Goal: Browse casually

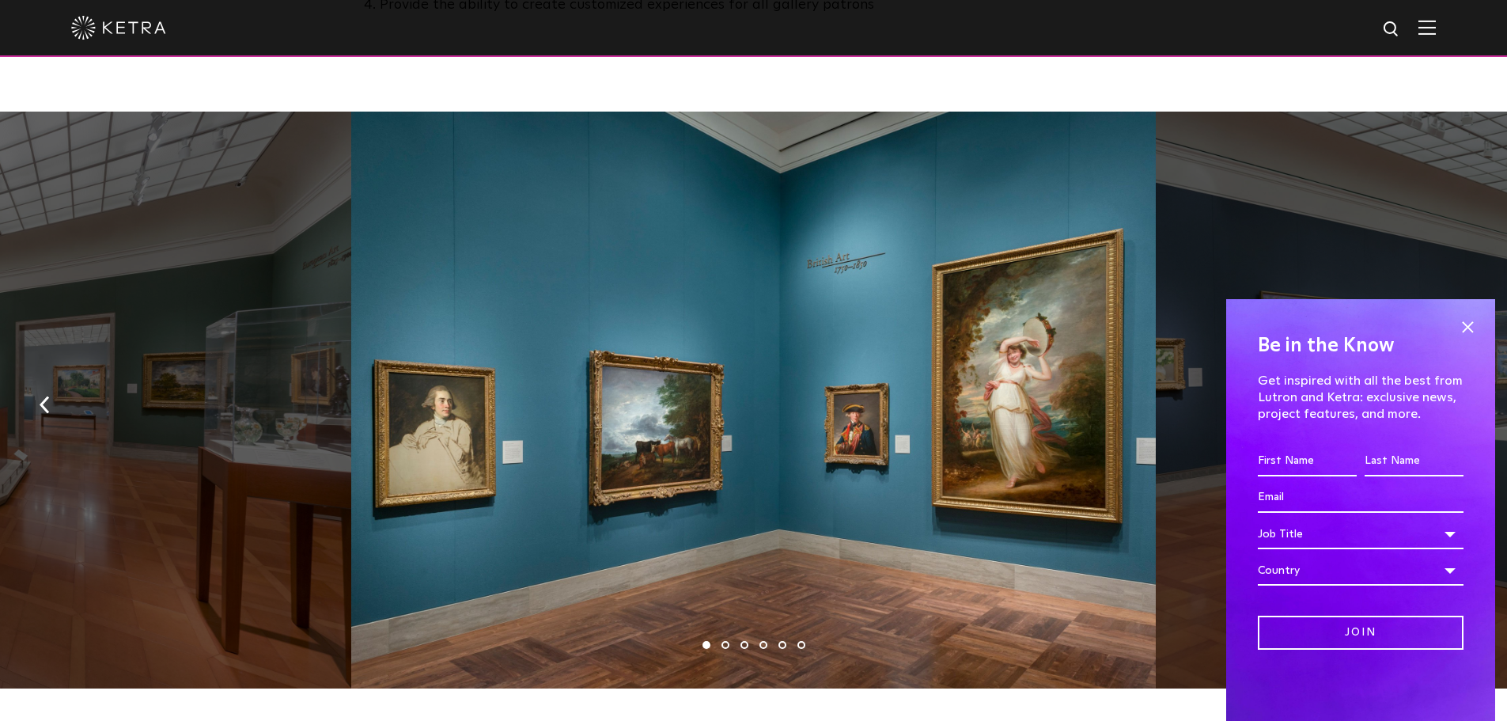
scroll to position [1107, 0]
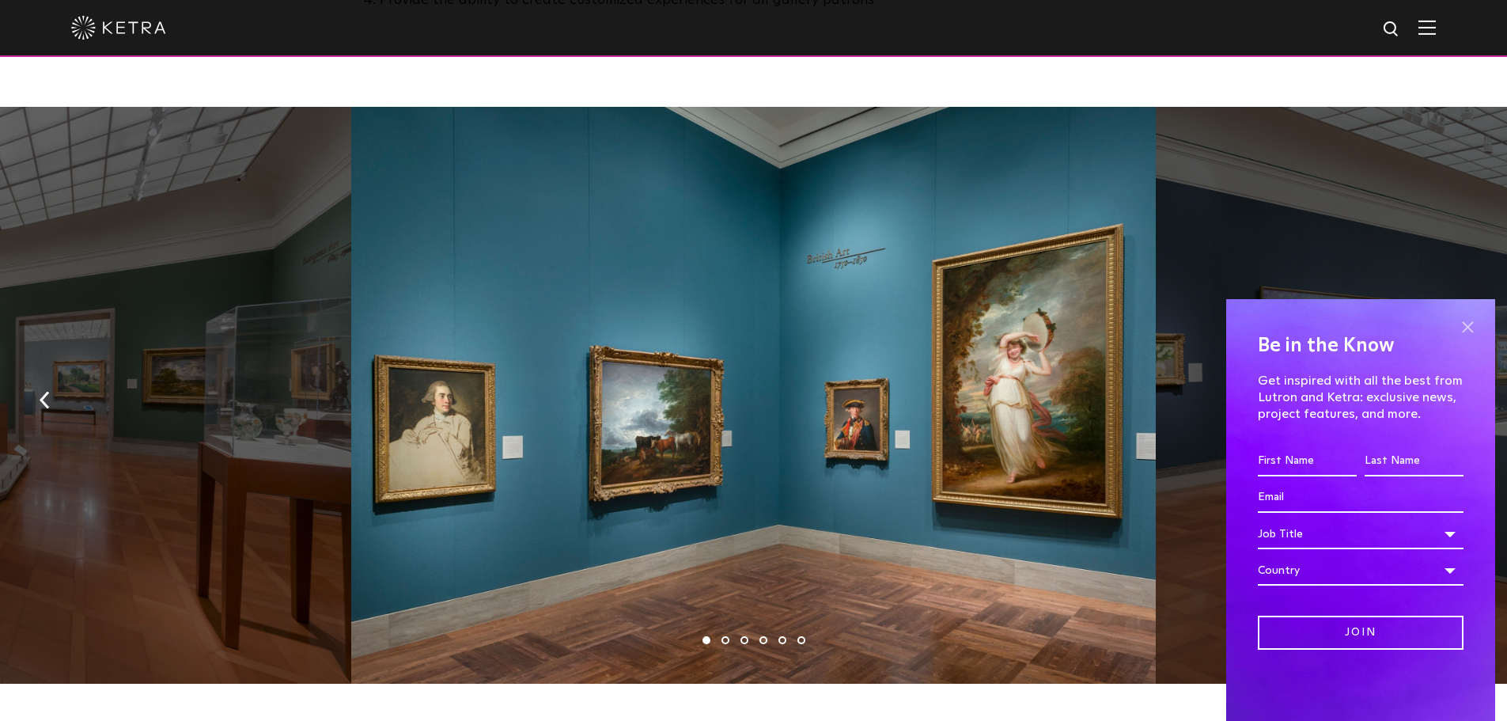
click at [1468, 327] on span at bounding box center [1467, 327] width 24 height 24
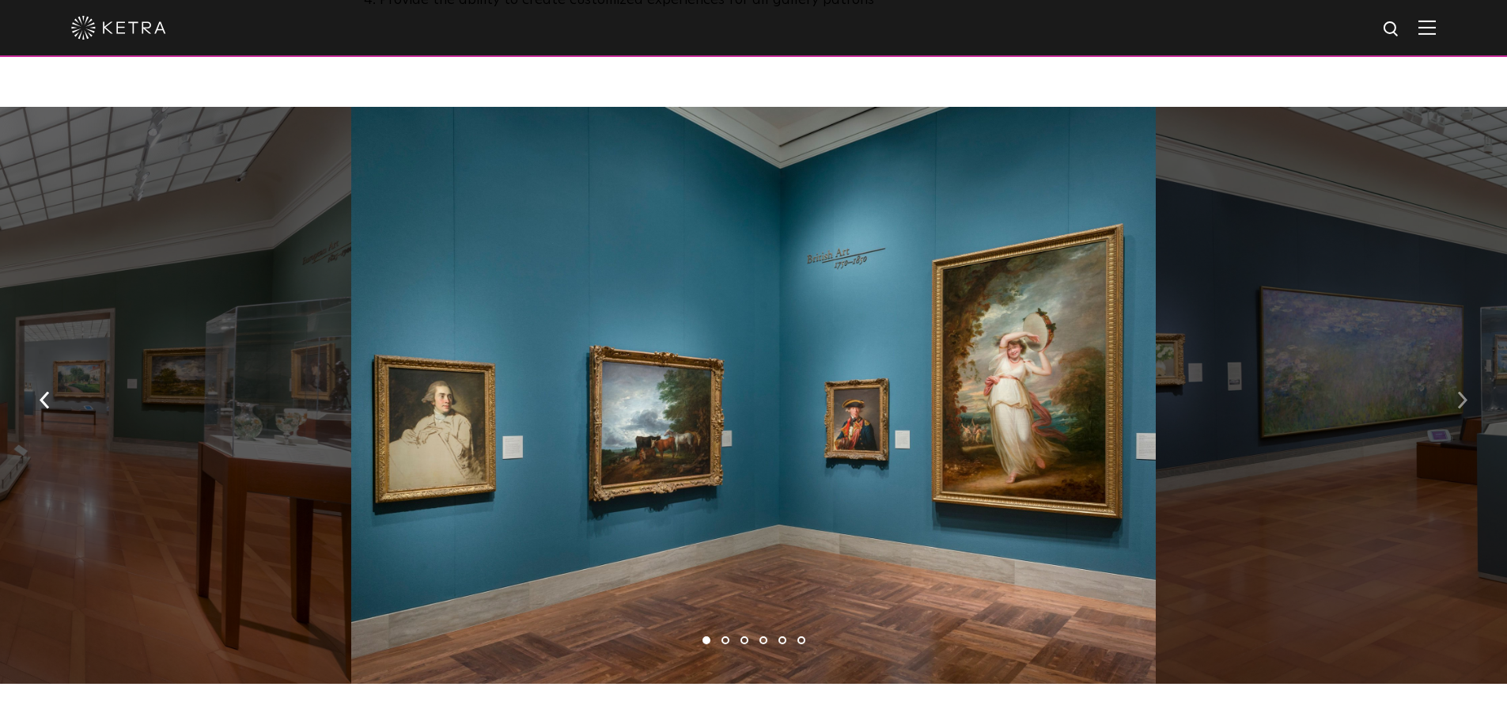
click at [1469, 372] on button "button" at bounding box center [1462, 399] width 34 height 55
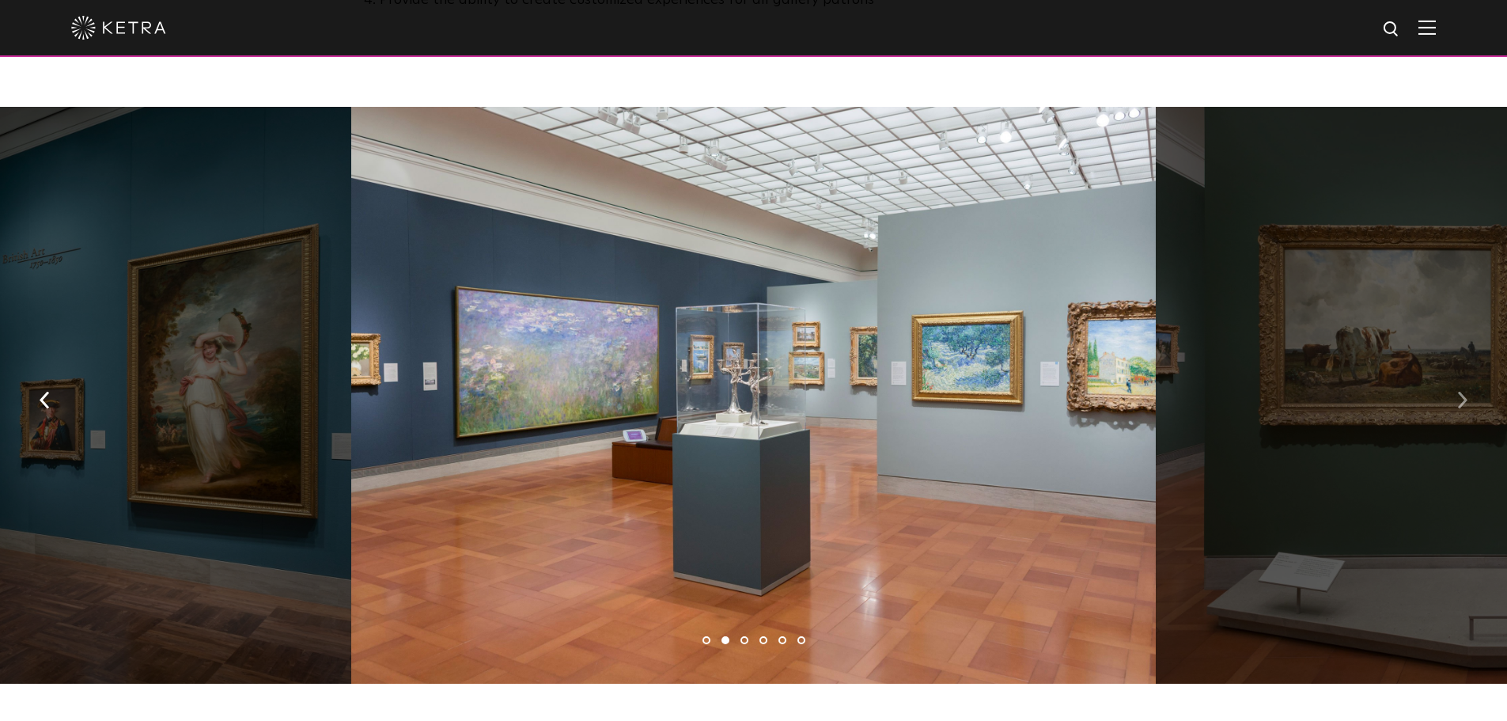
click at [1469, 372] on button "button" at bounding box center [1462, 399] width 34 height 55
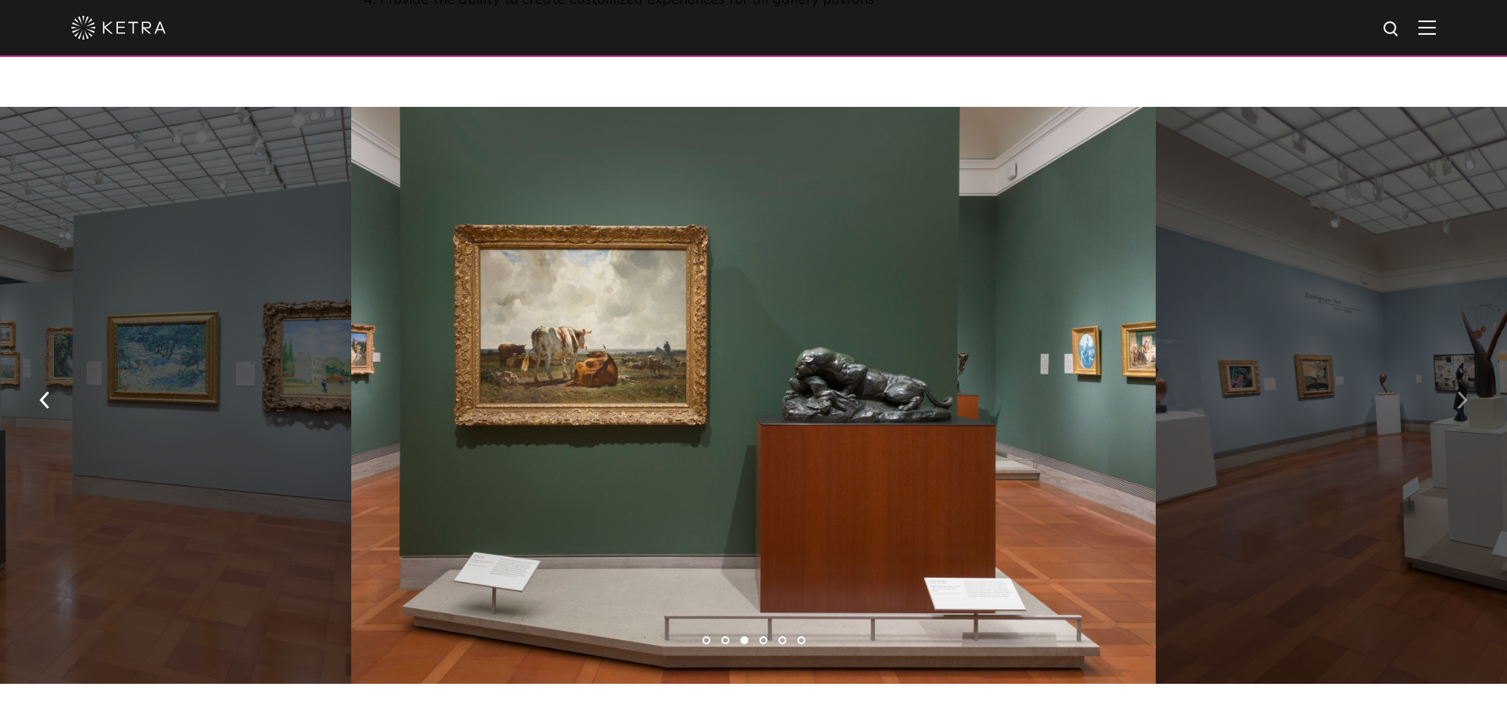
click at [1469, 372] on button "button" at bounding box center [1462, 399] width 34 height 55
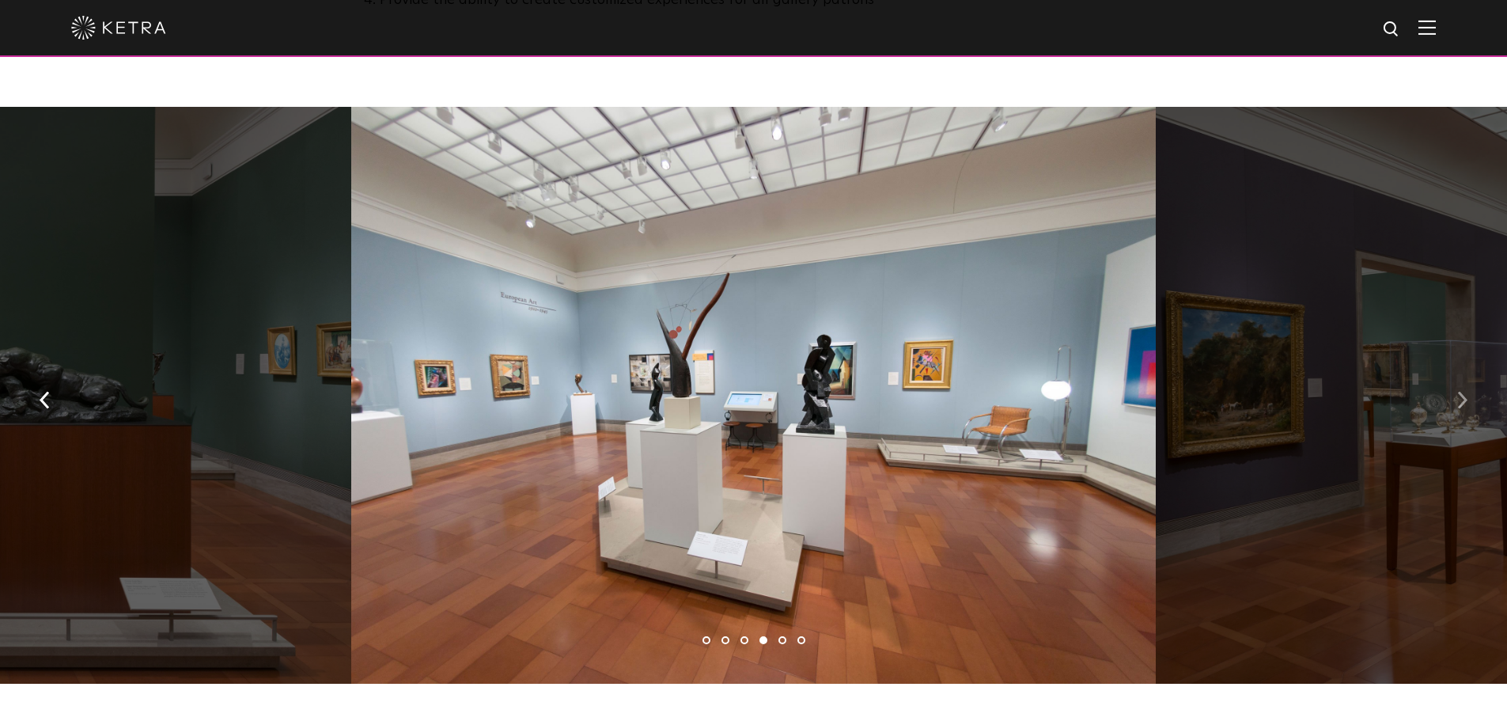
click at [1469, 372] on button "button" at bounding box center [1462, 399] width 34 height 55
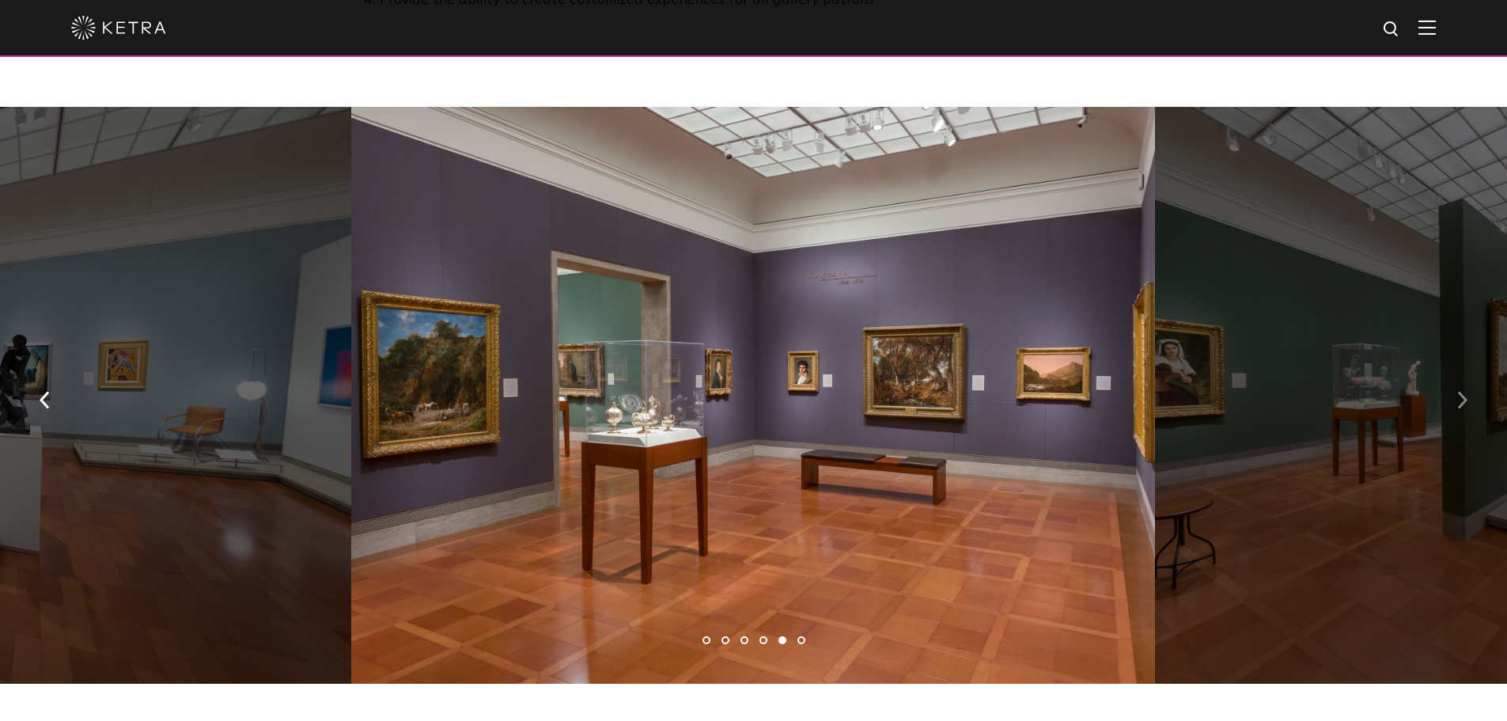
click at [1469, 372] on button "button" at bounding box center [1462, 399] width 34 height 55
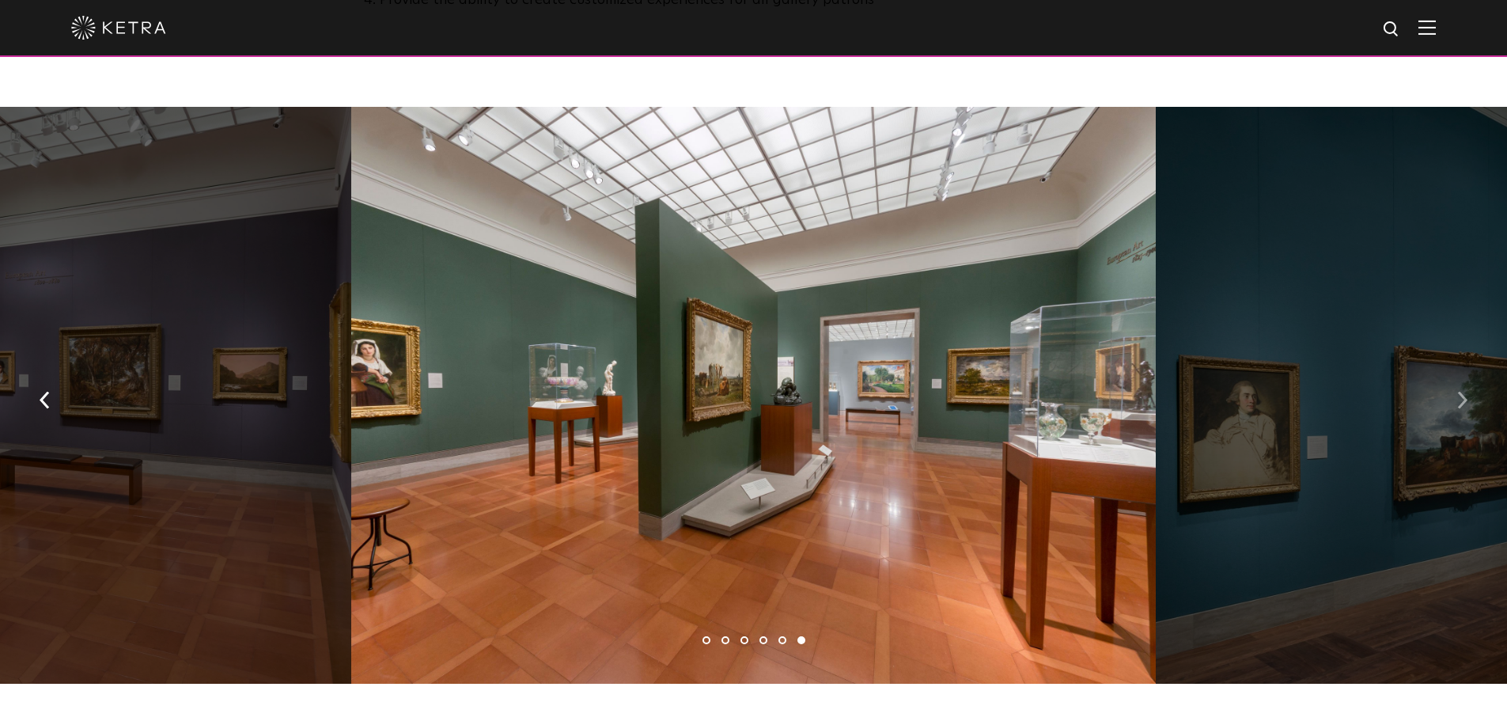
click at [1469, 372] on button "button" at bounding box center [1462, 399] width 34 height 55
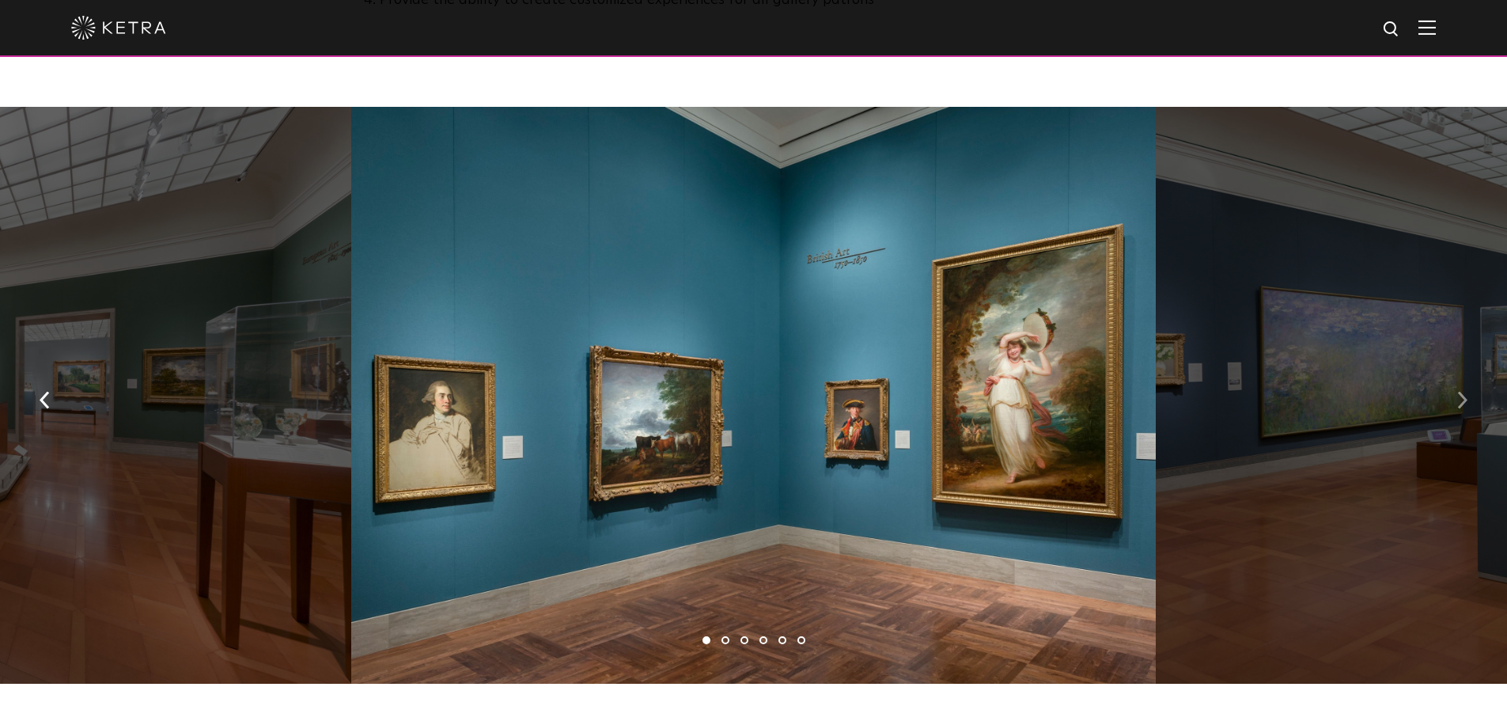
click at [1469, 372] on button "button" at bounding box center [1462, 399] width 34 height 55
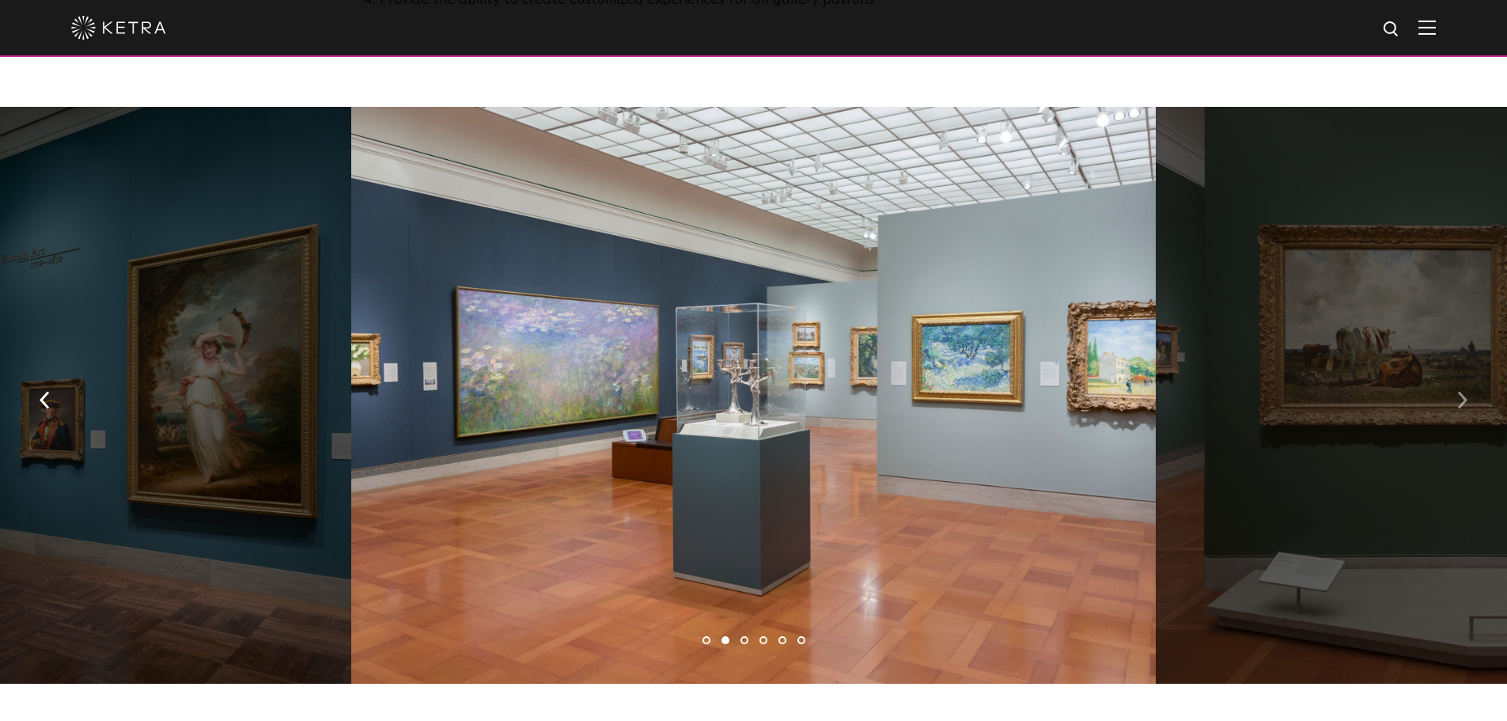
click at [1469, 372] on button "button" at bounding box center [1462, 399] width 34 height 55
